Goal: Transaction & Acquisition: Book appointment/travel/reservation

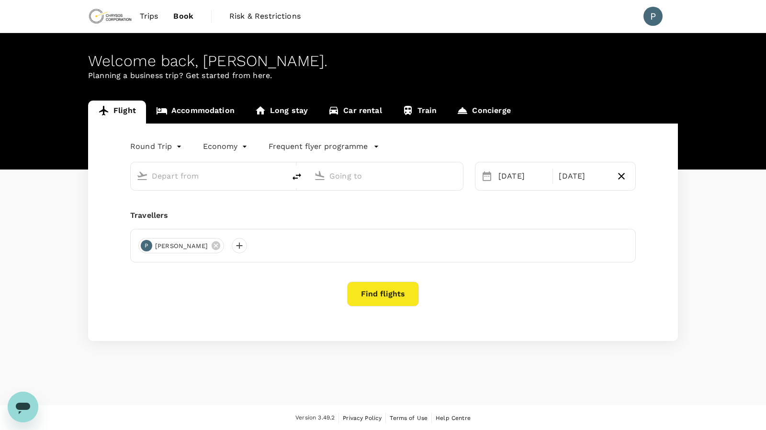
type input "Kotoka Intl (ACC)"
type input "[PERSON_NAME] Int'l (ABJ)"
type input "Kotoka Intl (ACC)"
type input "[PERSON_NAME] Int'l (ABJ)"
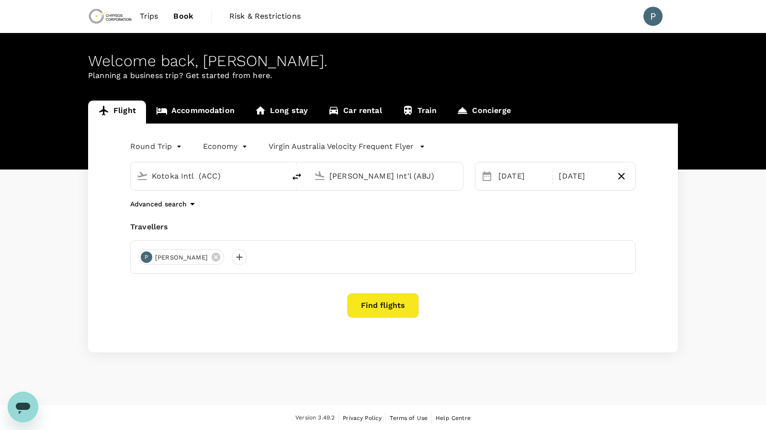
click at [240, 176] on input "Kotoka Intl (ACC)" at bounding box center [209, 176] width 114 height 15
click at [144, 216] on p "[GEOGRAPHIC_DATA]" at bounding box center [222, 214] width 169 height 10
type input "[GEOGRAPHIC_DATA] ([GEOGRAPHIC_DATA])"
click at [363, 180] on input "[PERSON_NAME] Int'l (ABJ)" at bounding box center [387, 176] width 114 height 15
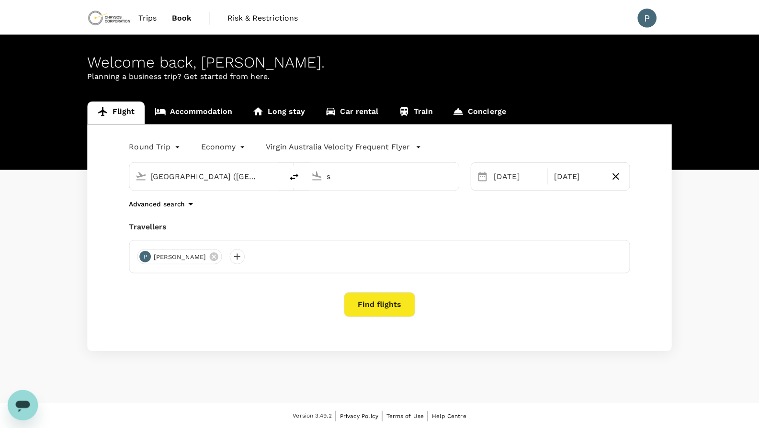
scroll to position [0, 0]
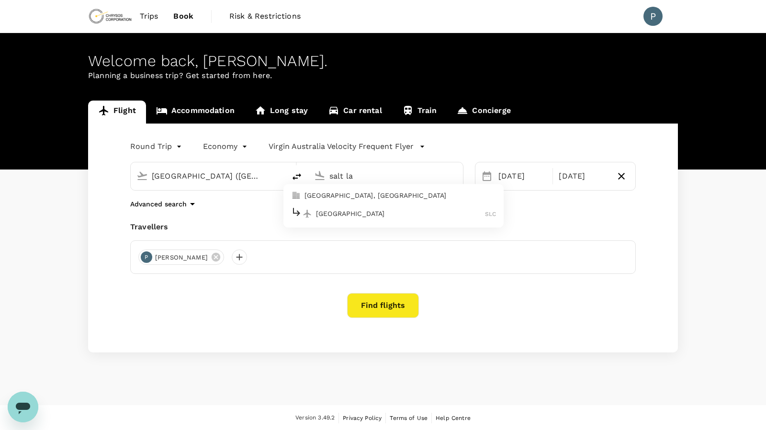
click at [348, 215] on p "[GEOGRAPHIC_DATA]" at bounding box center [400, 214] width 169 height 10
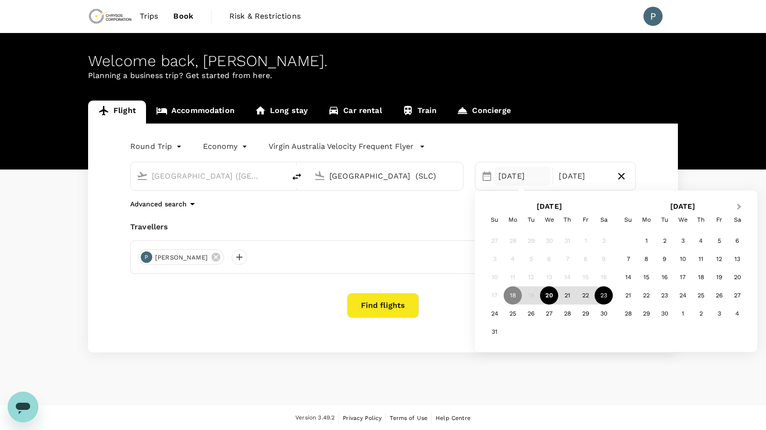
type input "[GEOGRAPHIC_DATA] (SLC)"
click at [740, 206] on span "Next Month" at bounding box center [740, 207] width 0 height 11
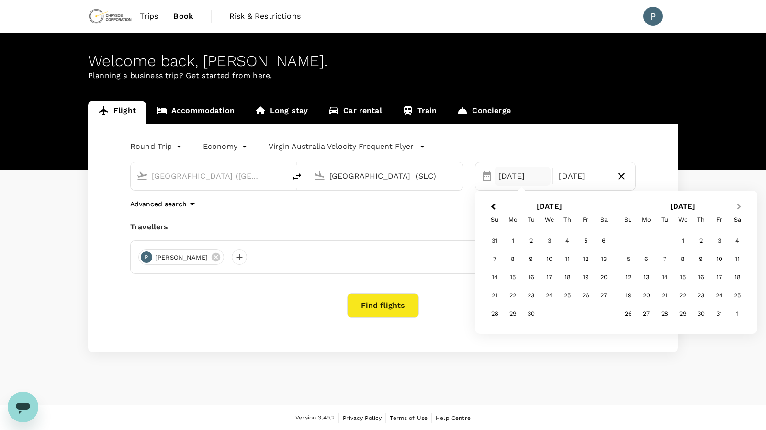
click at [740, 206] on span "Next Month" at bounding box center [740, 207] width 0 height 11
click at [632, 241] on div "1" at bounding box center [628, 241] width 18 height 18
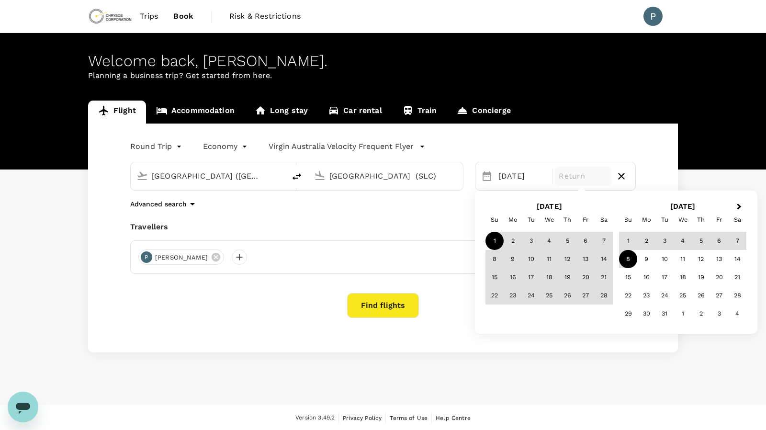
click at [623, 260] on div "8" at bounding box center [628, 259] width 18 height 18
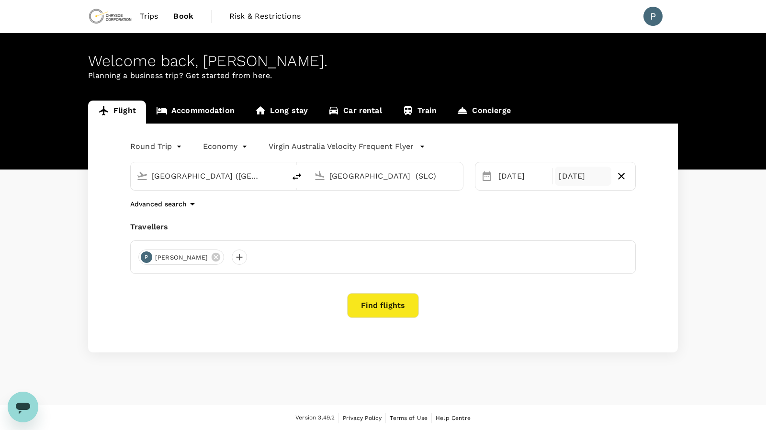
click at [571, 177] on div "[DATE]" at bounding box center [583, 176] width 56 height 19
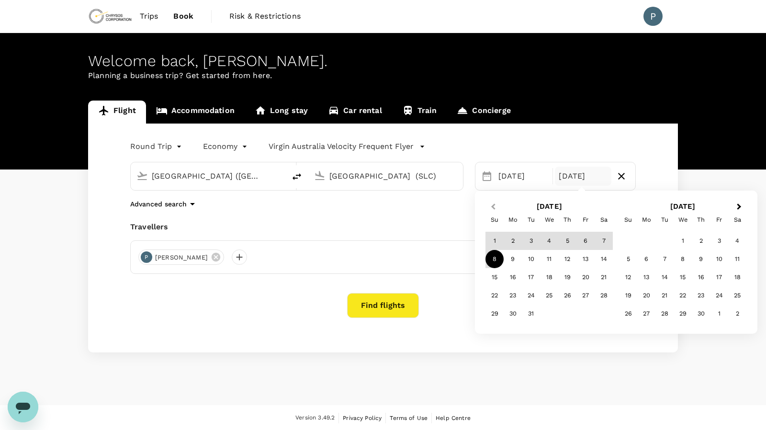
click at [499, 202] on button "Previous Month" at bounding box center [492, 207] width 15 height 15
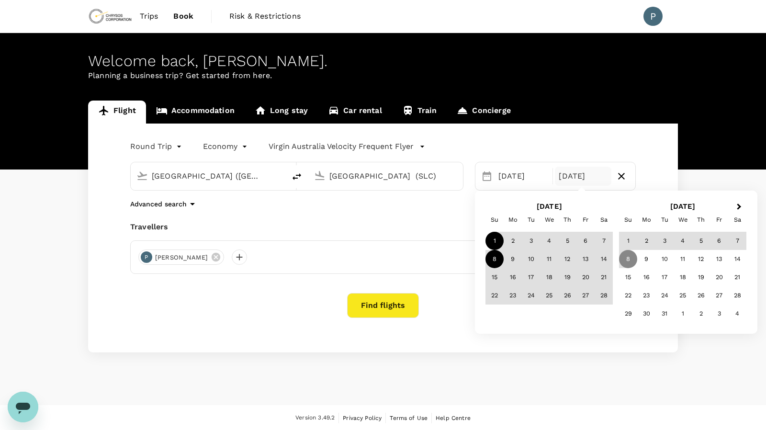
click at [492, 259] on div "8" at bounding box center [495, 259] width 18 height 18
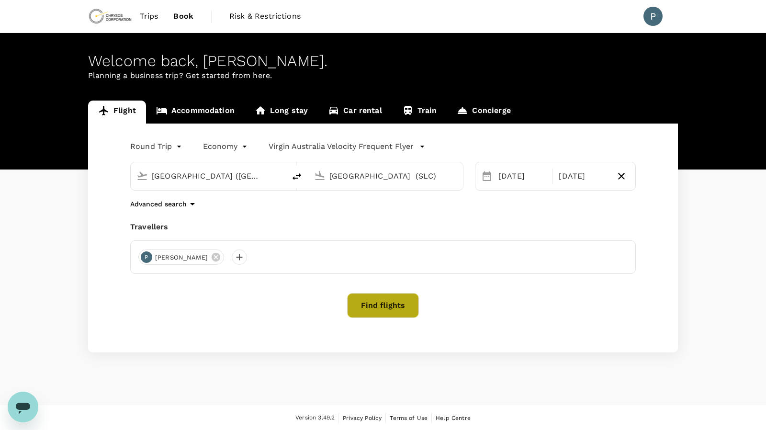
click at [396, 300] on button "Find flights" at bounding box center [383, 305] width 72 height 25
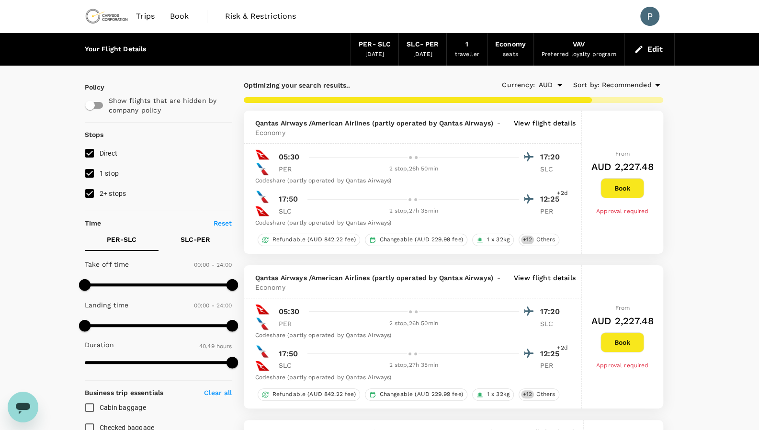
type input "2729"
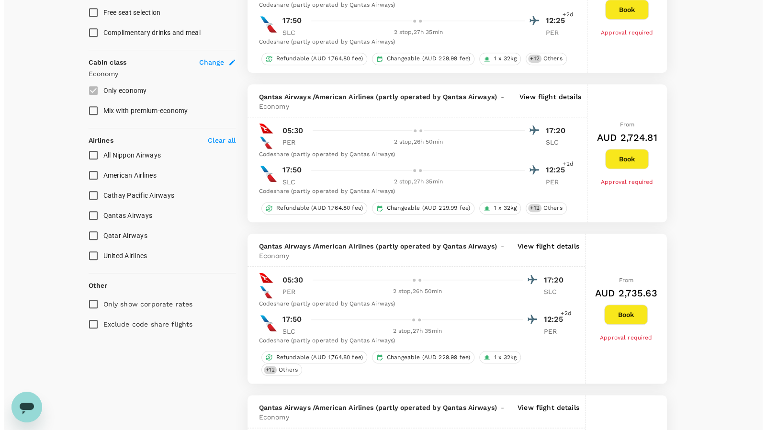
scroll to position [476, 0]
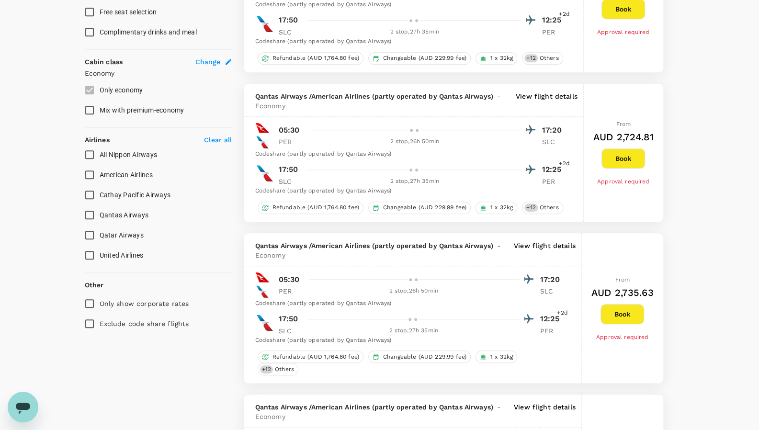
click at [450, 135] on div at bounding box center [420, 130] width 231 height 14
click at [555, 95] on p "View flight details" at bounding box center [547, 100] width 62 height 19
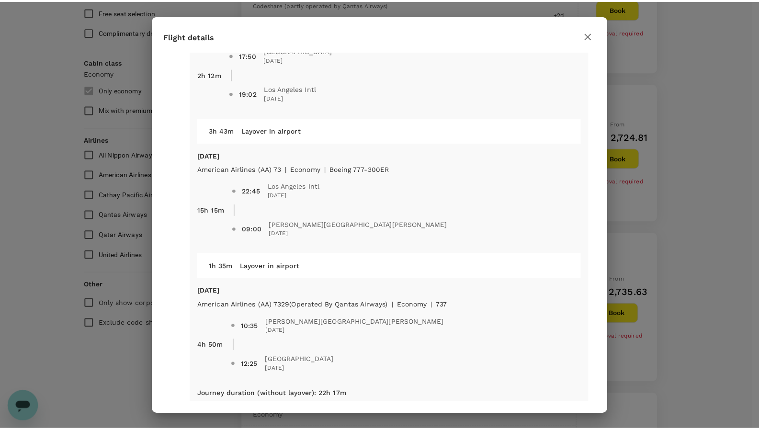
scroll to position [497, 0]
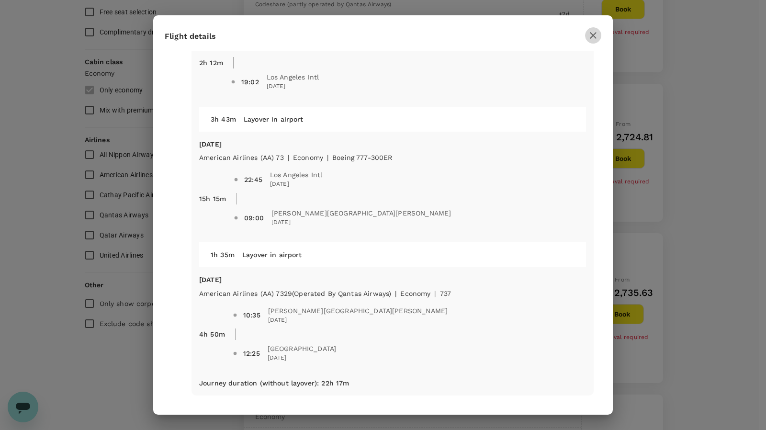
click at [596, 32] on icon "button" at bounding box center [593, 35] width 7 height 7
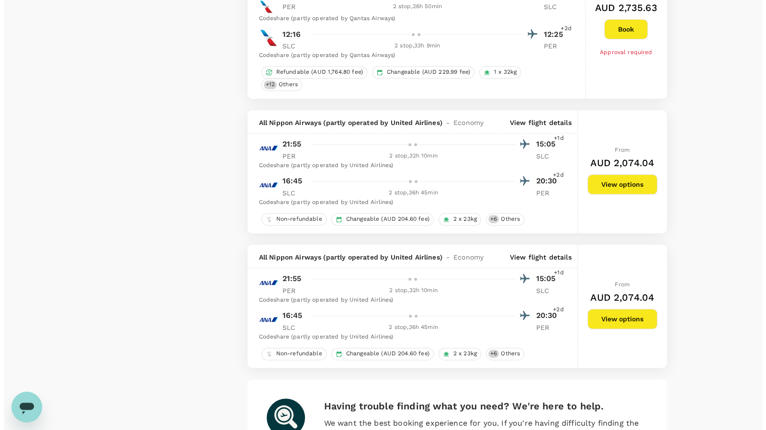
scroll to position [2807, 0]
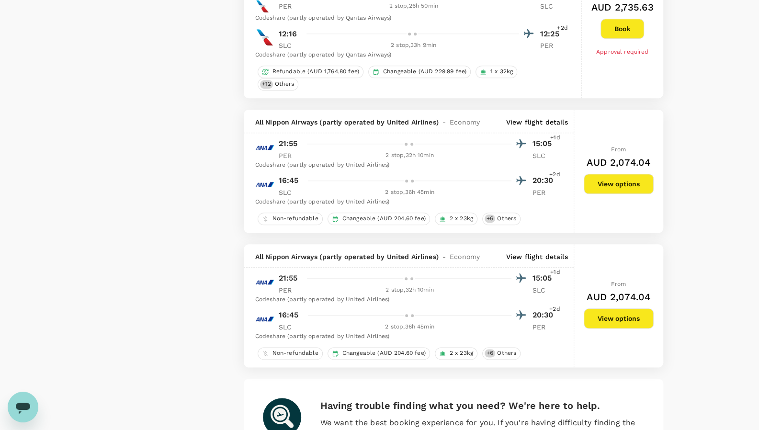
click at [541, 252] on p "View flight details" at bounding box center [537, 257] width 62 height 10
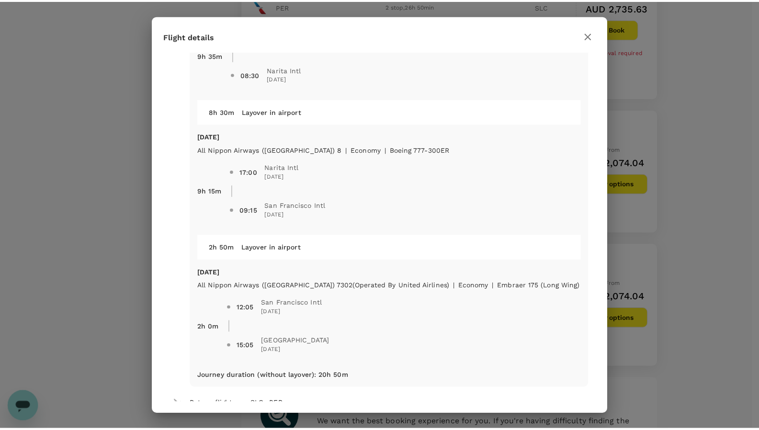
scroll to position [86, 0]
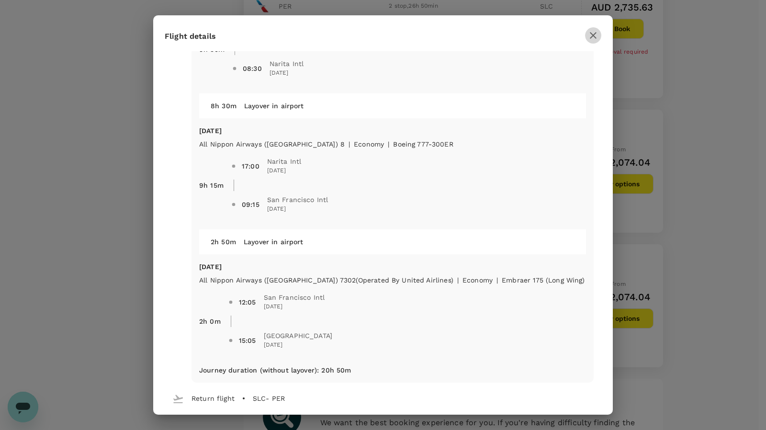
click at [594, 37] on icon "button" at bounding box center [593, 35] width 11 height 11
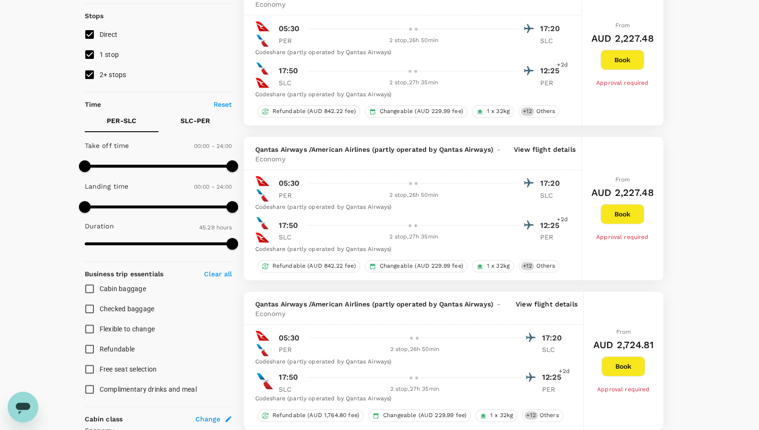
scroll to position [125, 0]
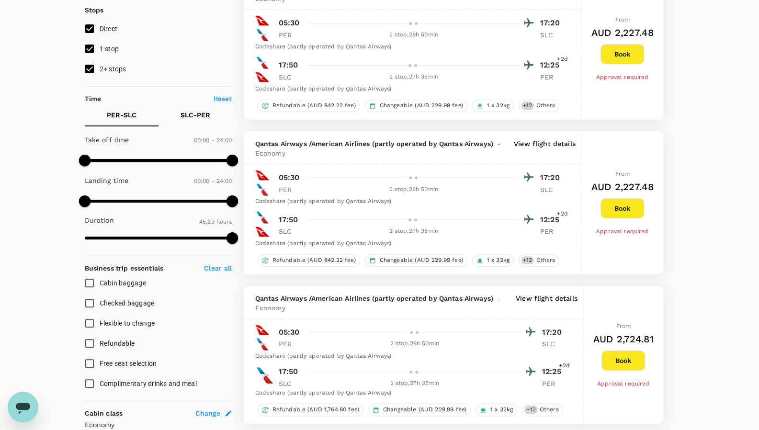
click at [538, 144] on p "View flight details" at bounding box center [545, 148] width 62 height 19
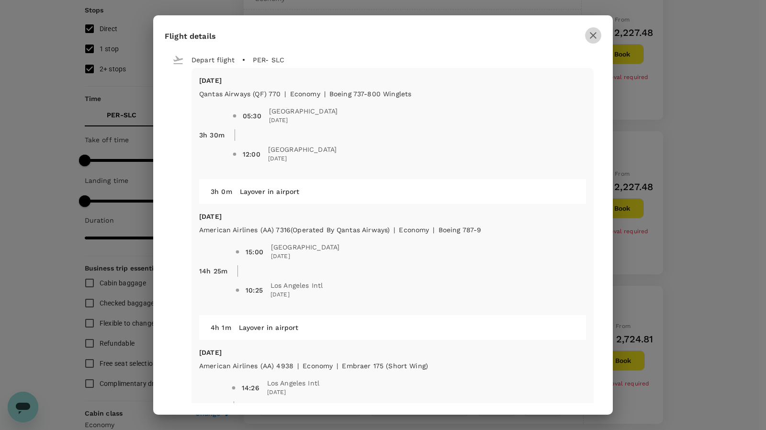
click at [589, 39] on icon "button" at bounding box center [593, 35] width 11 height 11
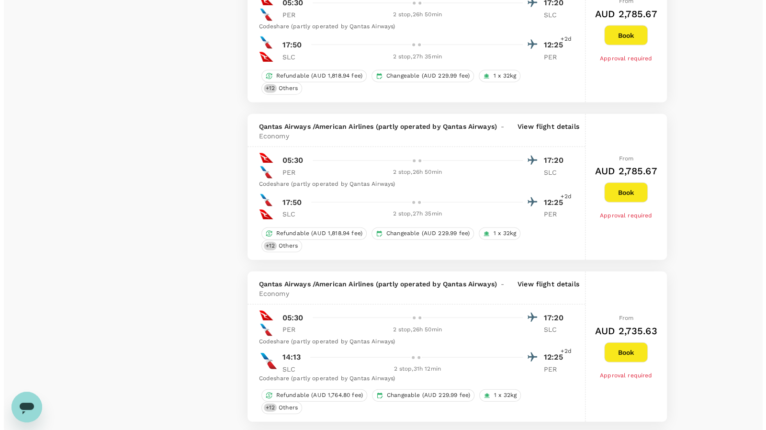
scroll to position [1376, 0]
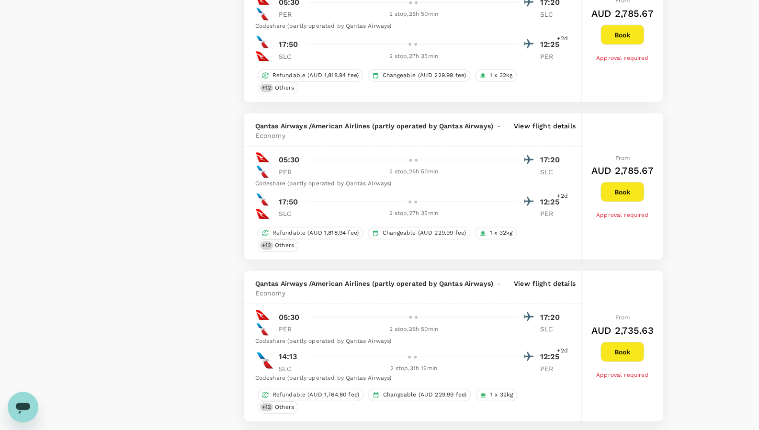
click at [560, 121] on p "View flight details" at bounding box center [545, 130] width 62 height 19
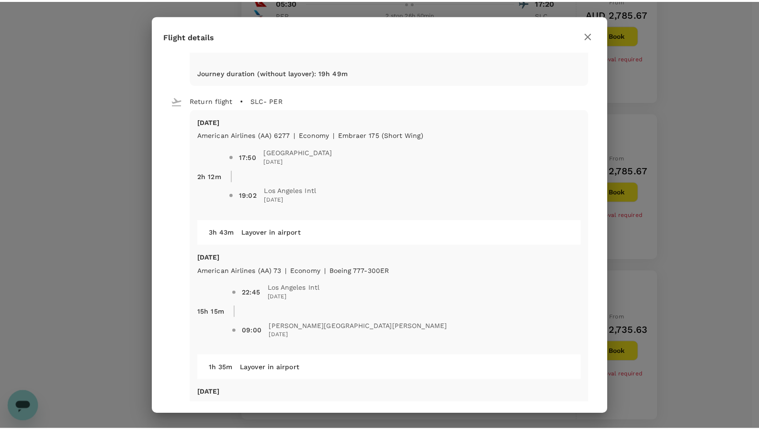
scroll to position [386, 0]
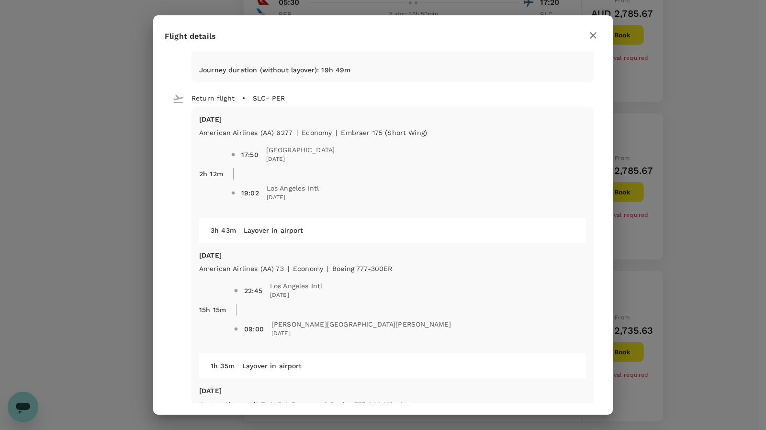
click at [600, 36] on button "button" at bounding box center [593, 35] width 16 height 16
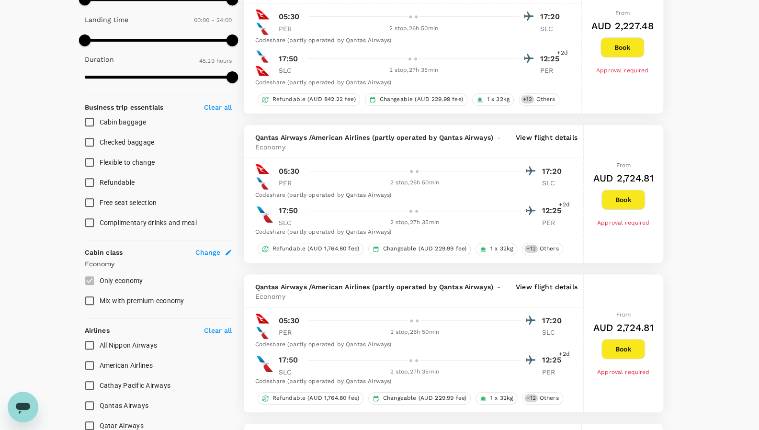
scroll to position [283, 0]
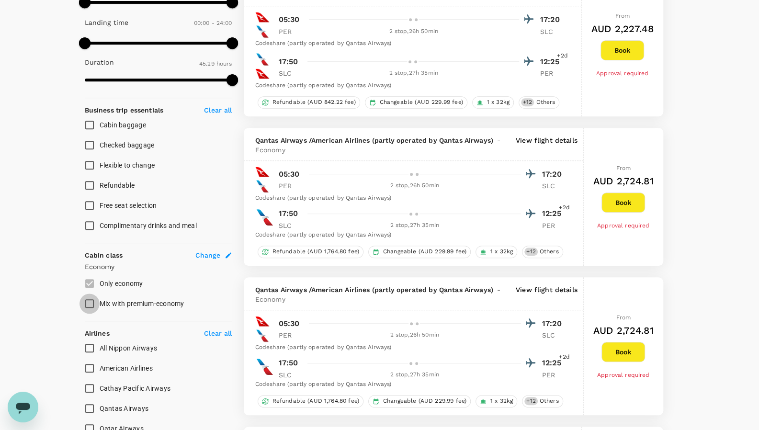
click at [93, 307] on input "Mix with premium-economy" at bounding box center [90, 304] width 20 height 20
checkbox input "true"
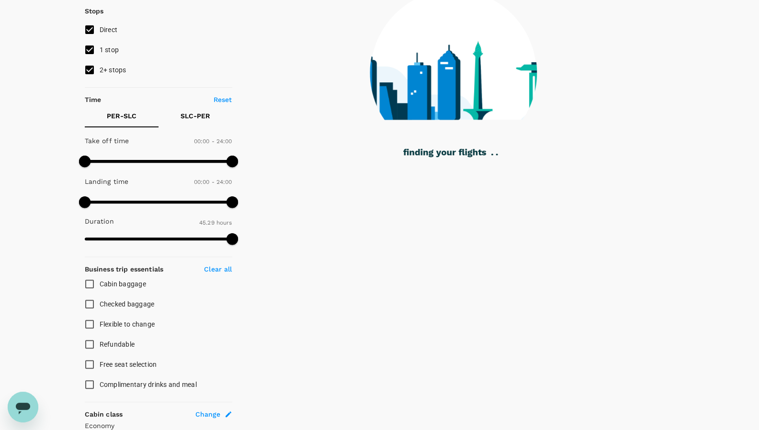
scroll to position [118, 0]
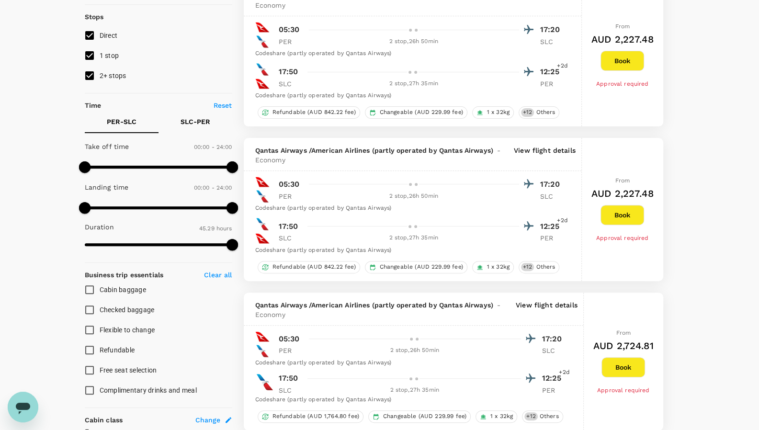
type input "AUD"
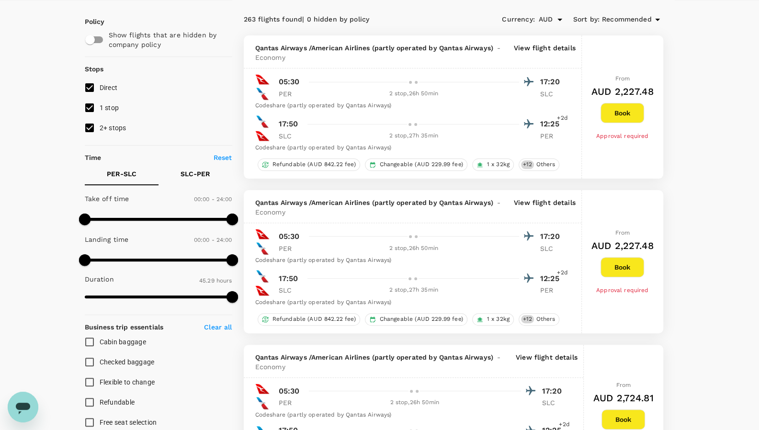
scroll to position [0, 0]
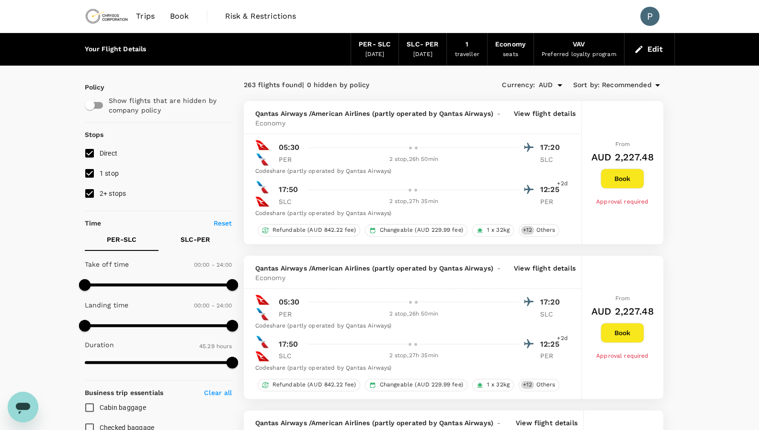
click at [642, 88] on span "Recommended" at bounding box center [627, 85] width 50 height 11
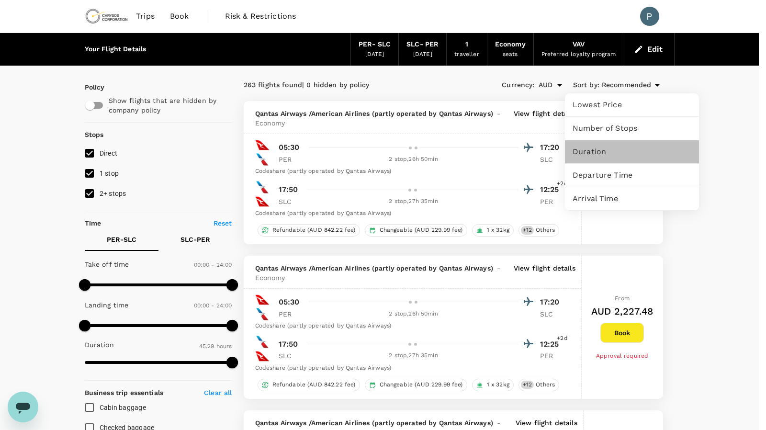
click at [618, 153] on span "Duration" at bounding box center [632, 151] width 119 height 11
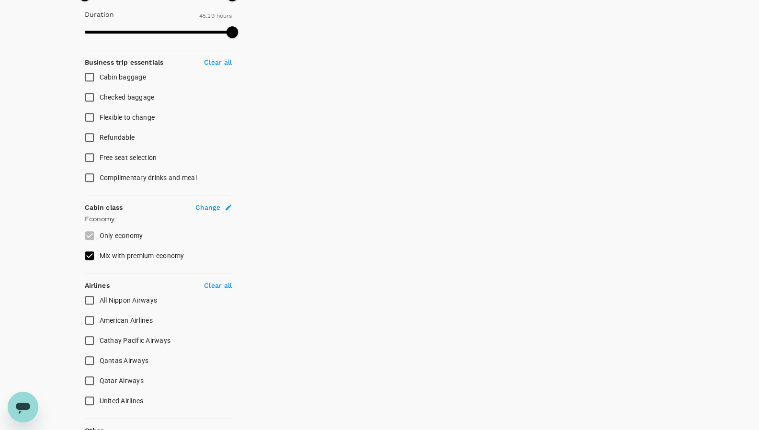
scroll to position [331, 0]
click at [89, 252] on input "Mix with premium-economy" at bounding box center [90, 255] width 20 height 20
checkbox input "false"
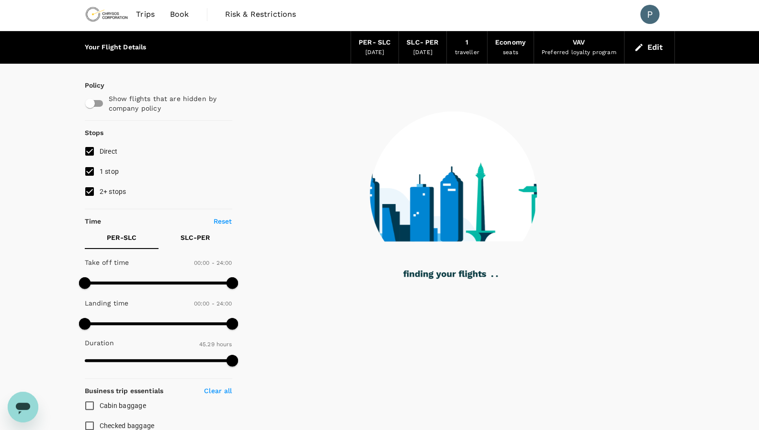
scroll to position [0, 0]
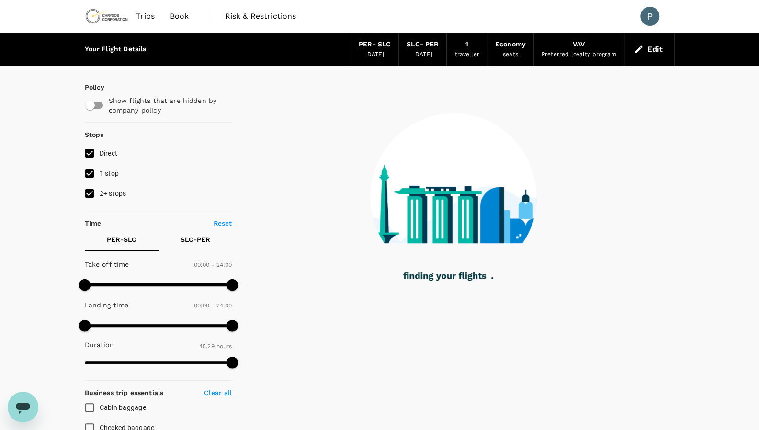
click at [46, 303] on div "Your Flight Details PER - SLC [DATE] SLC - PER [DATE] 1 traveller Economy seats…" at bounding box center [379, 429] width 759 height 792
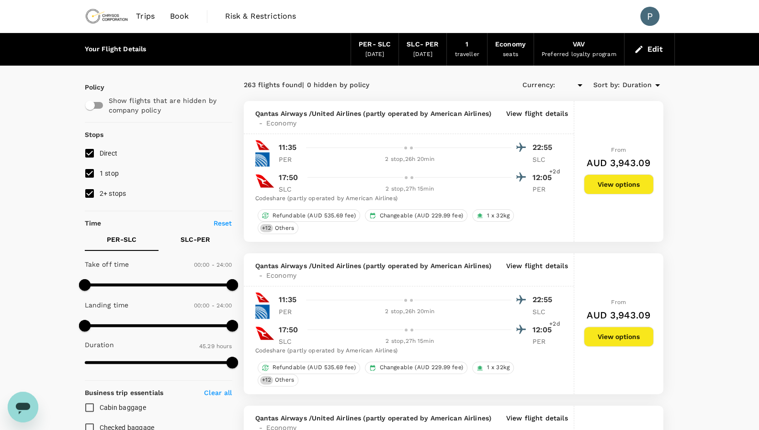
type input "AUD"
